Goal: Information Seeking & Learning: Check status

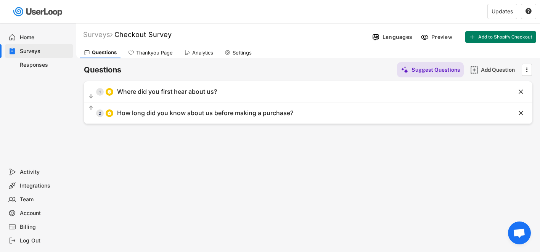
click at [34, 65] on div "Responses" at bounding box center [45, 64] width 50 height 7
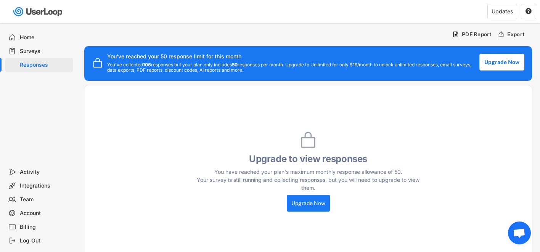
click at [31, 37] on div "Home" at bounding box center [45, 37] width 50 height 7
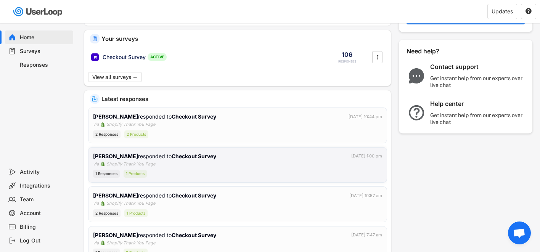
scroll to position [74, 0]
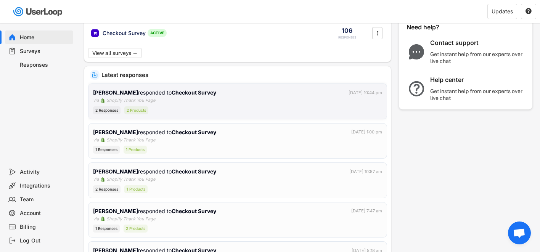
click at [163, 102] on div "[PERSON_NAME] responded to Checkout Survey [DATE] 10:44 pm via Shopify Thank Yo…" at bounding box center [237, 102] width 289 height 26
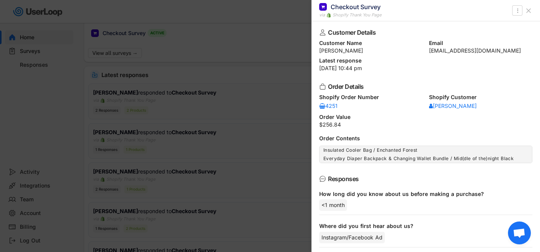
click at [173, 128] on div at bounding box center [270, 126] width 540 height 252
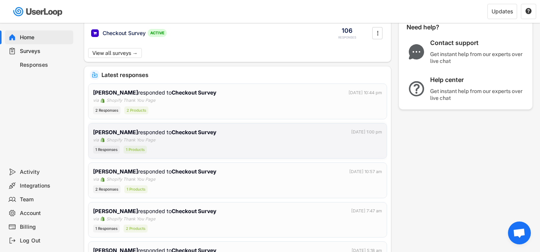
click at [170, 137] on div "[PERSON_NAME] responded to Checkout Survey [DATE] 1:00 pm via Shopify Thank You…" at bounding box center [237, 141] width 289 height 26
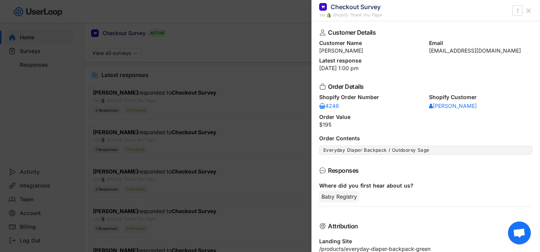
click at [201, 185] on div at bounding box center [270, 126] width 540 height 252
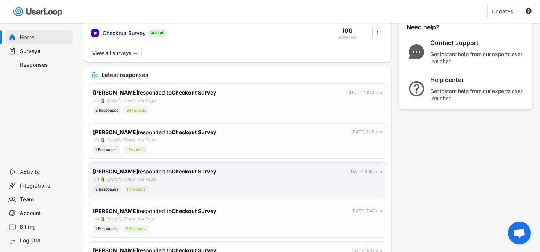
click at [187, 179] on div "[PERSON_NAME] responded to Checkout Survey [DATE] 10:57 am via Shopify Thank Yo…" at bounding box center [237, 181] width 289 height 26
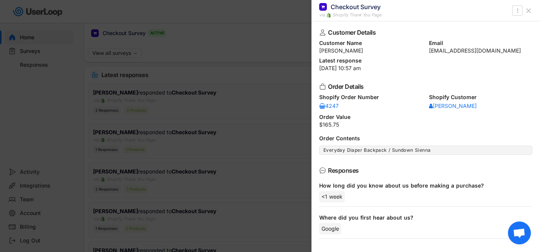
click at [177, 206] on div at bounding box center [270, 126] width 540 height 252
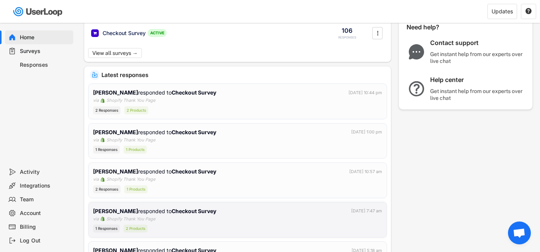
click at [176, 213] on strong "Checkout Survey" at bounding box center [194, 211] width 45 height 6
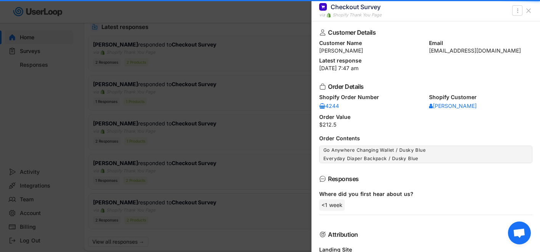
scroll to position [123, 0]
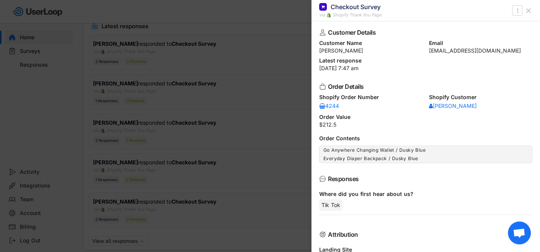
click at [59, 153] on div at bounding box center [270, 126] width 540 height 252
